Goal: Task Accomplishment & Management: Complete application form

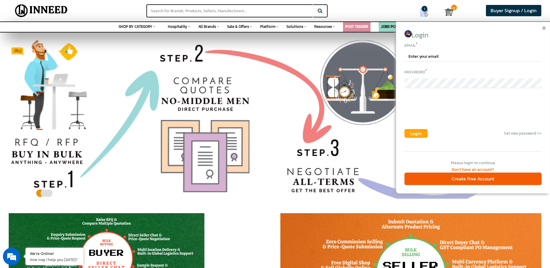
type input "[EMAIL_ADDRESS][DOMAIN_NAME]"
click at [413, 131] on span "Login" at bounding box center [416, 133] width 12 height 7
click at [412, 136] on span "Login" at bounding box center [416, 133] width 12 height 7
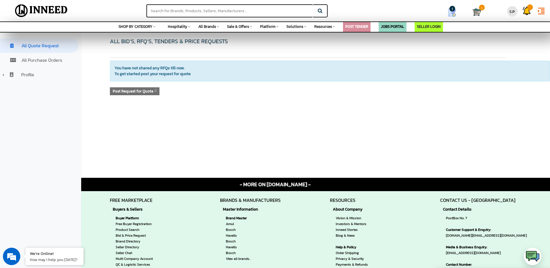
click at [455, 13] on img at bounding box center [452, 12] width 9 height 9
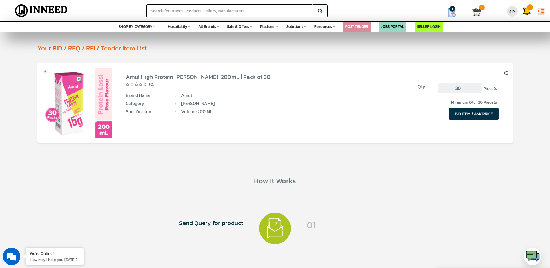
click at [463, 119] on button "BID ITEM / ASK PRICE" at bounding box center [474, 114] width 50 height 12
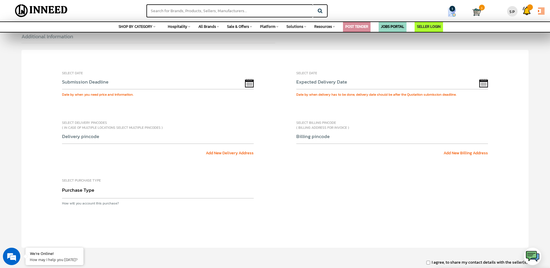
scroll to position [174, 0]
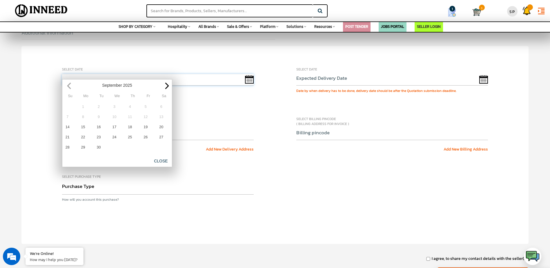
click at [181, 74] on input "text" at bounding box center [158, 80] width 192 height 12
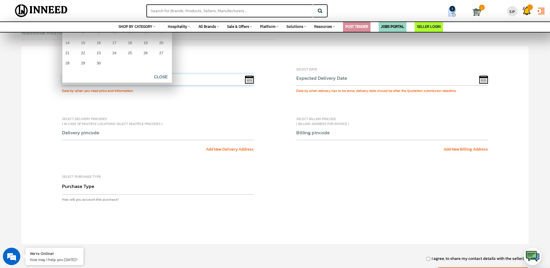
scroll to position [0, 0]
click at [218, 103] on div "Select Date Date by when you need price and information. Select Date Date by wh…" at bounding box center [274, 145] width 507 height 198
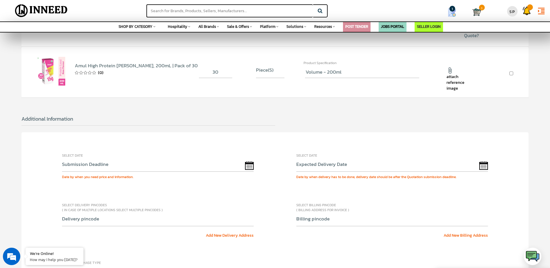
scroll to position [116, 0]
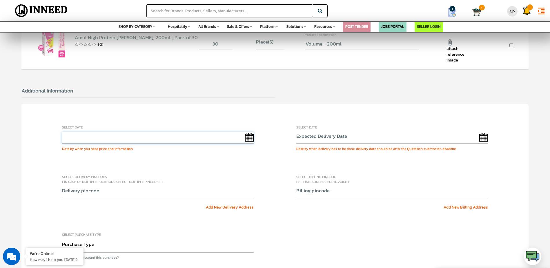
click at [114, 132] on input "text" at bounding box center [158, 138] width 192 height 12
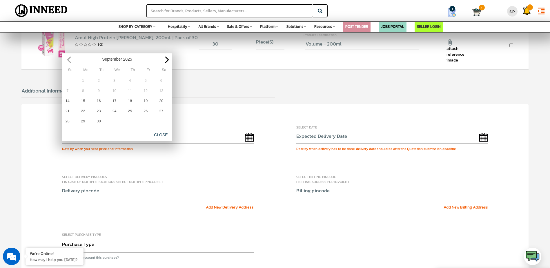
click at [122, 156] on div "Select Date Date by when you need price and information. Select Date Date by wh…" at bounding box center [274, 203] width 507 height 198
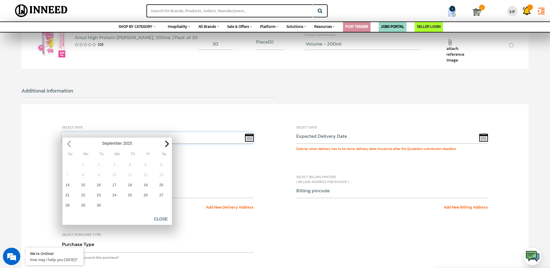
click at [119, 132] on input "text" at bounding box center [158, 138] width 192 height 12
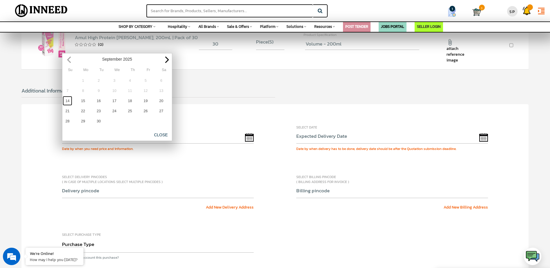
click at [66, 99] on link "14" at bounding box center [68, 101] width 10 height 10
type input "09/14/2025"
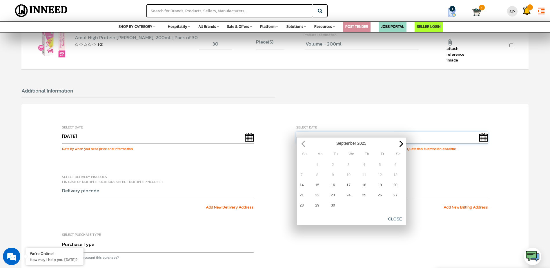
click at [324, 132] on input "text" at bounding box center [392, 138] width 192 height 12
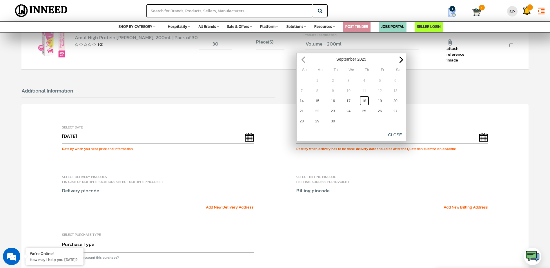
click at [366, 102] on link "18" at bounding box center [365, 101] width 10 height 10
type input "09/18/2025"
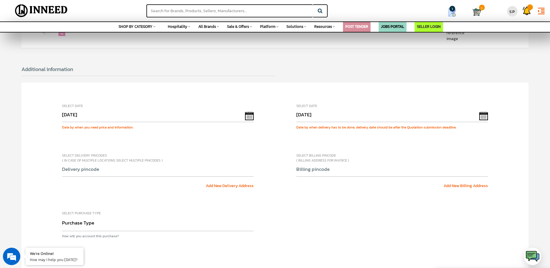
scroll to position [203, 0]
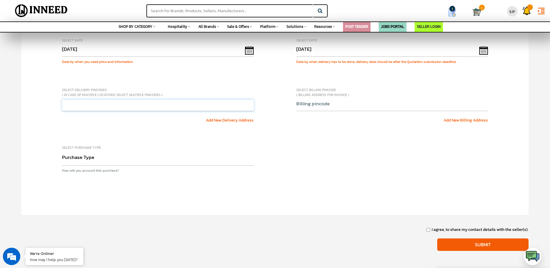
click at [177, 99] on input "text" at bounding box center [158, 105] width 192 height 12
type input "721302"
click at [341, 99] on input "text" at bounding box center [392, 105] width 192 height 12
type input "721302"
click at [188, 160] on div "Select Purchase Type Purchase Type Capital Expense Operational Expense Project …" at bounding box center [158, 159] width 192 height 29
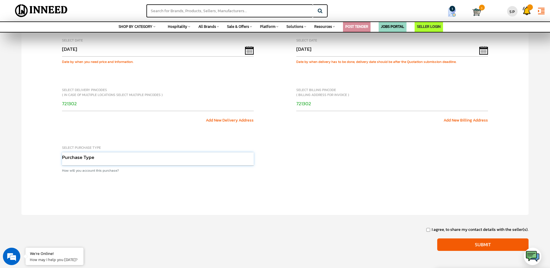
click at [189, 156] on select "Purchase Type Capital Expense Operational Expense Project Expense Annual Rate C…" at bounding box center [158, 158] width 192 height 13
click at [62, 152] on select "Purchase Type Capital Expense Operational Expense Project Expense Annual Rate C…" at bounding box center [158, 158] width 192 height 13
click at [147, 170] on div "Select Date 09/14/2025 Date by when you need price and information. Select Date…" at bounding box center [274, 116] width 507 height 198
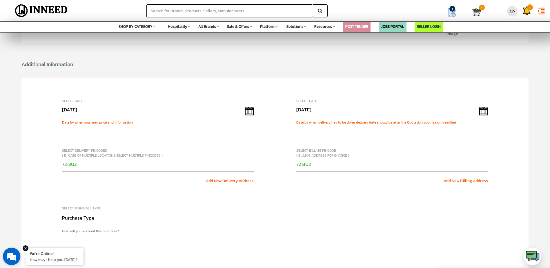
scroll to position [174, 0]
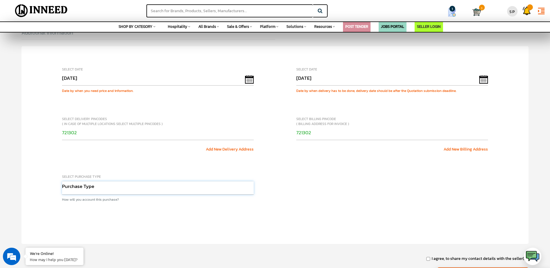
click at [130, 182] on select "Purchase Type Capital Expense Operational Expense Project Expense Annual Rate C…" at bounding box center [158, 187] width 192 height 13
select select "Capex"
click at [62, 181] on select "Purchase Type Capital Expense Operational Expense Project Expense Annual Rate C…" at bounding box center [158, 187] width 192 height 13
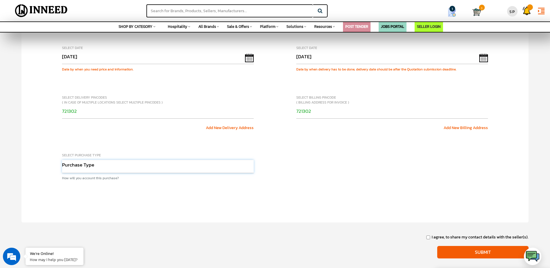
scroll to position [261, 0]
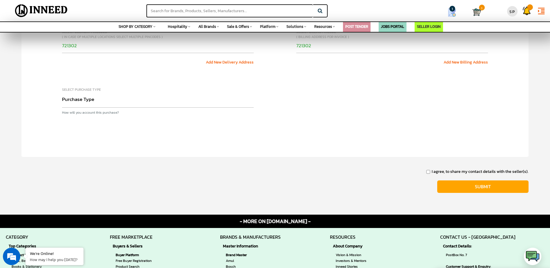
click at [461, 180] on input "Submit" at bounding box center [482, 186] width 91 height 12
click at [430, 170] on input "I agree, to share my contact details with the seller(s)." at bounding box center [428, 172] width 5 height 4
checkbox input "true"
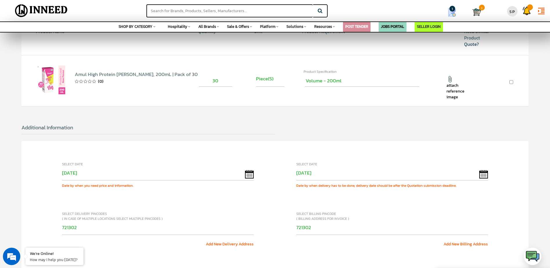
scroll to position [174, 0]
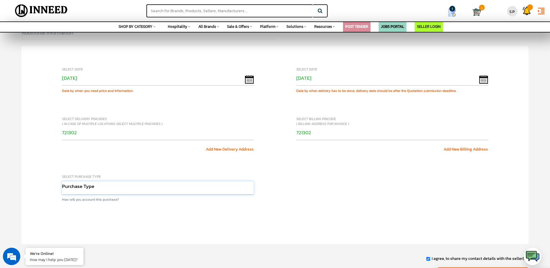
click at [112, 183] on select "Purchase Type Capital Expense Operational Expense Project Expense Annual Rate C…" at bounding box center [158, 187] width 192 height 13
click at [266, 172] on div "Select Date 09/14/2025 Date by when you need price and information. Select Date…" at bounding box center [274, 145] width 507 height 198
click at [222, 183] on select "Purchase Type Capital Expense Operational Expense Project Expense Annual Rate C…" at bounding box center [158, 187] width 192 height 13
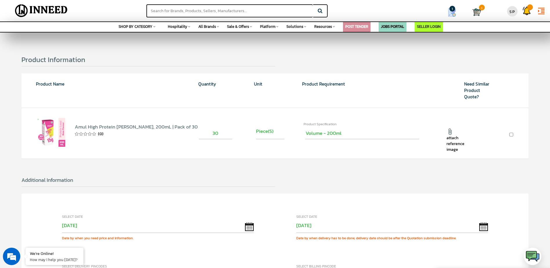
scroll to position [0, 0]
